Goal: Transaction & Acquisition: Purchase product/service

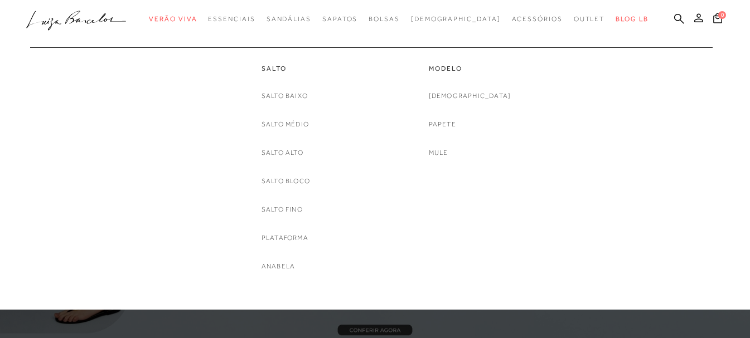
click at [287, 235] on link "Plataforma" at bounding box center [284, 238] width 47 height 12
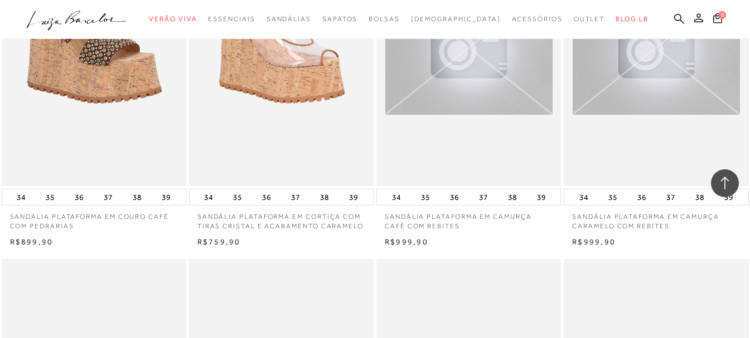
scroll to position [1115, 0]
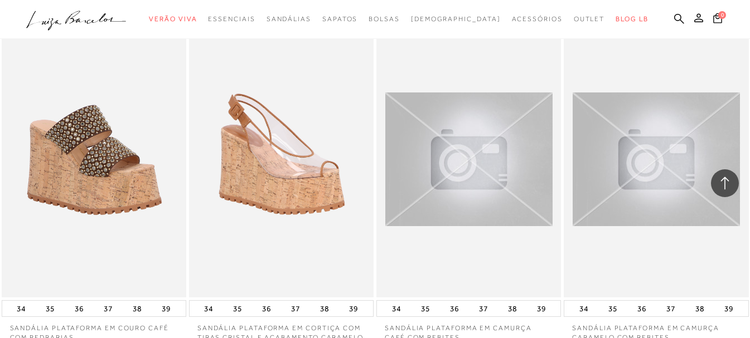
click at [266, 111] on img at bounding box center [281, 159] width 183 height 277
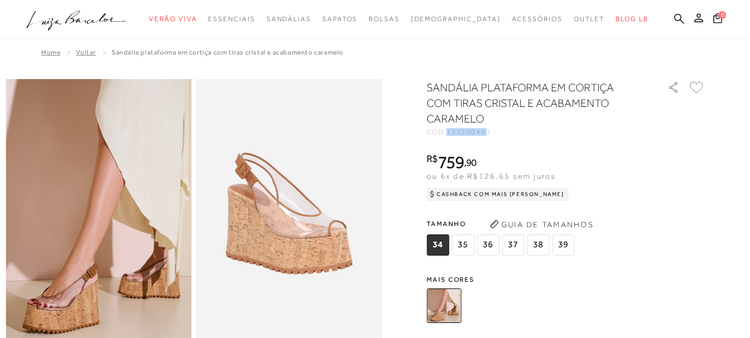
click at [492, 139] on div "SANDÁLIA PLATAFORMA EM CORTIÇA COM TIRAS CRISTAL E ACABAMENTO CARAMELO CÓD: 132…" at bounding box center [565, 336] width 279 height 512
